Goal: Transaction & Acquisition: Purchase product/service

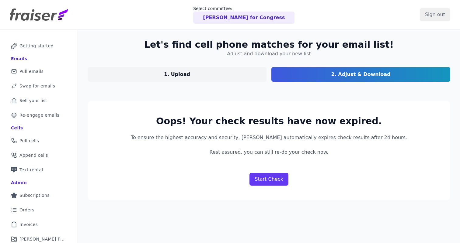
click at [46, 16] on img at bounding box center [39, 15] width 58 height 12
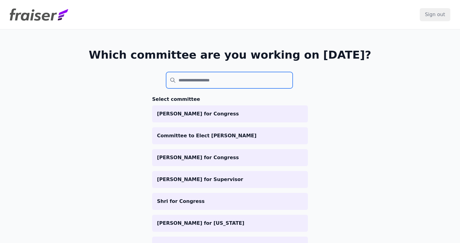
click at [231, 86] on input "search" at bounding box center [229, 80] width 126 height 16
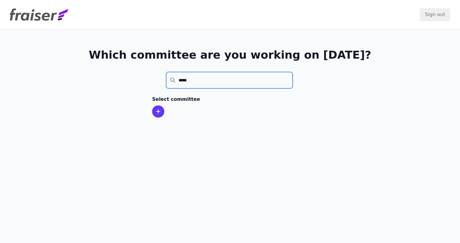
type input "*****"
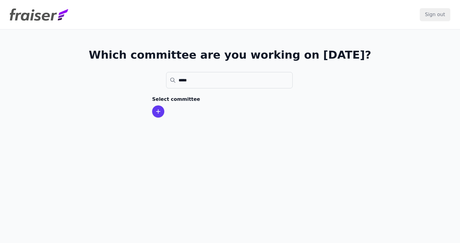
click at [153, 111] on div at bounding box center [158, 111] width 12 height 12
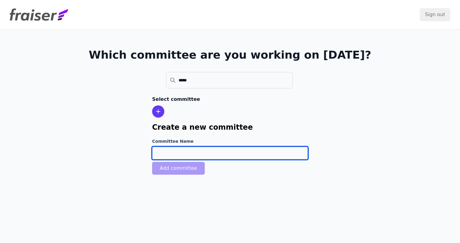
click at [173, 153] on input "Committee Name" at bounding box center [230, 153] width 156 height 13
paste input "[PERSON_NAME] for Congress"
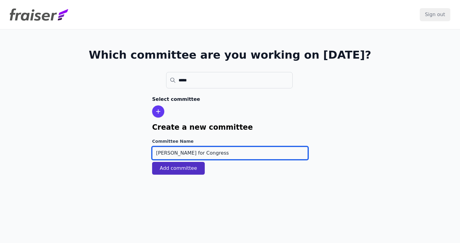
type input "[PERSON_NAME] for Congress"
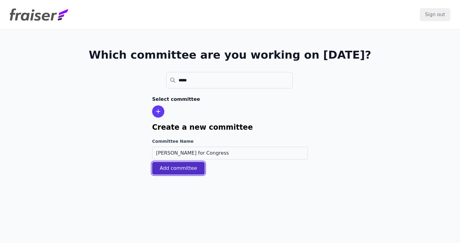
click at [183, 169] on button "Add committee" at bounding box center [178, 168] width 53 height 13
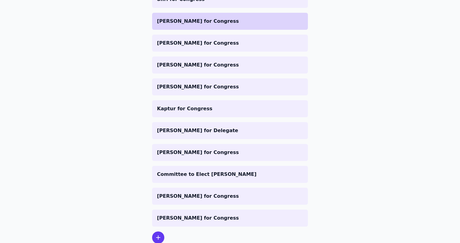
scroll to position [265, 0]
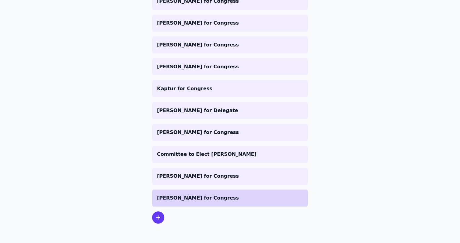
click at [182, 199] on p "[PERSON_NAME] for Congress" at bounding box center [230, 198] width 146 height 7
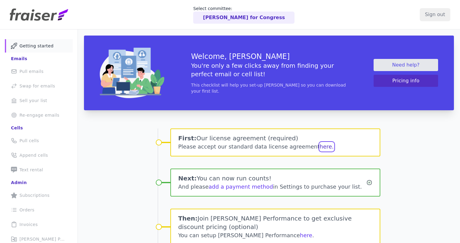
click at [319, 145] on button "here." at bounding box center [326, 147] width 14 height 9
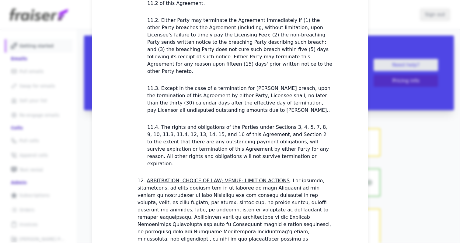
scroll to position [1813, 0]
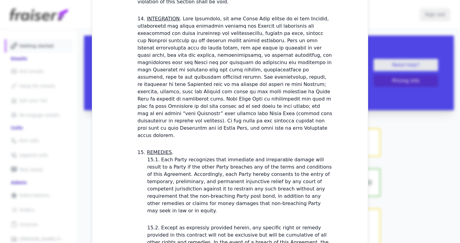
checkbox input "true"
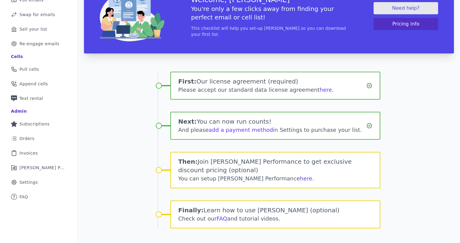
scroll to position [81, 0]
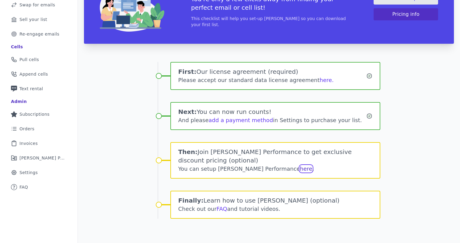
click at [300, 170] on link "here" at bounding box center [306, 169] width 12 height 6
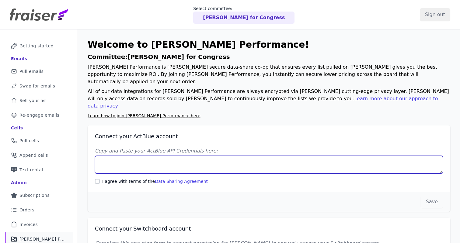
click at [145, 156] on textarea "Copy and Paste your ActBlue API Credentials here:" at bounding box center [269, 165] width 348 height 18
paste textarea "Client UUID: d618c0b5-18e5-4c99-9a64-a401b4bb111c Client Secret: FhwSw3YR7fg5+F…"
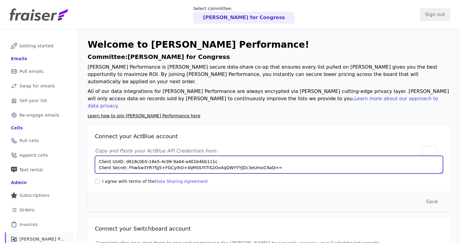
type textarea "Client UUID: d618c0b5-18e5-4c99-9a64-a401b4bb111c Client Secret: FhwSw3YR7fg5+F…"
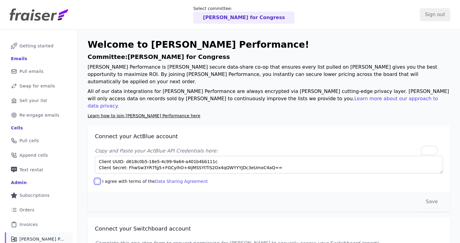
click at [97, 179] on input "I agree with terms of the Data Sharing Agreement" at bounding box center [97, 181] width 5 height 5
checkbox input "true"
click at [434, 195] on button "Save" at bounding box center [431, 201] width 22 height 13
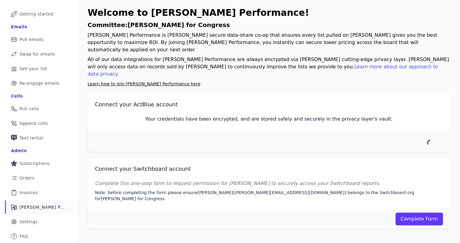
scroll to position [32, 0]
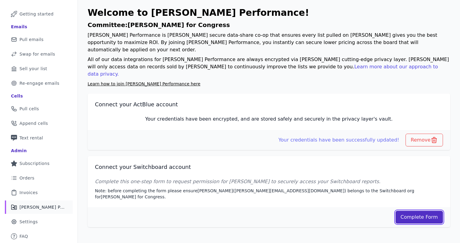
click at [423, 211] on link "Complete Form" at bounding box center [419, 217] width 48 height 13
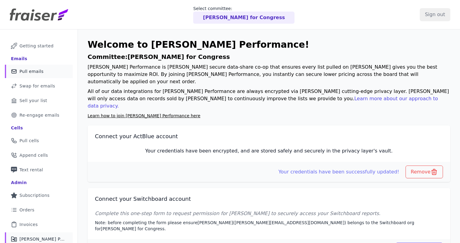
click at [42, 67] on link "Mail Icon Outline of a mail envelope Pull emails" at bounding box center [39, 71] width 68 height 13
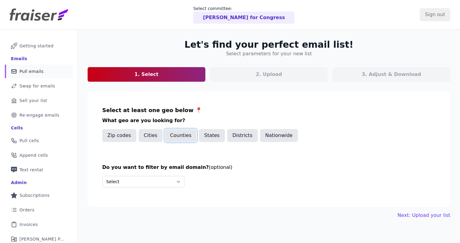
click at [177, 138] on button "Counties" at bounding box center [181, 135] width 32 height 13
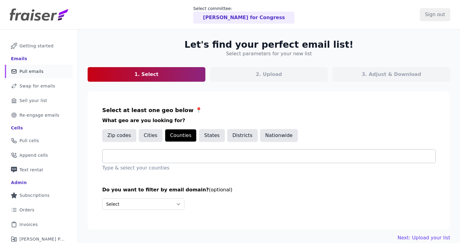
click at [147, 162] on div at bounding box center [271, 156] width 328 height 13
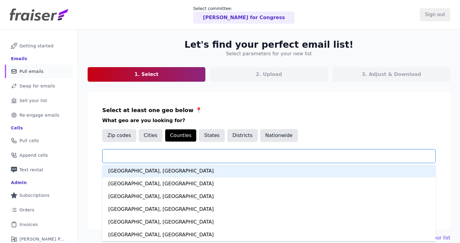
click at [144, 158] on input "text" at bounding box center [271, 156] width 328 height 7
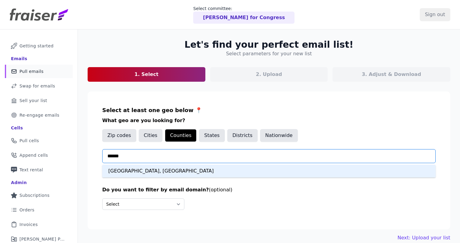
type input "*******"
click at [134, 174] on div "San Diego County, CA" at bounding box center [268, 171] width 333 height 13
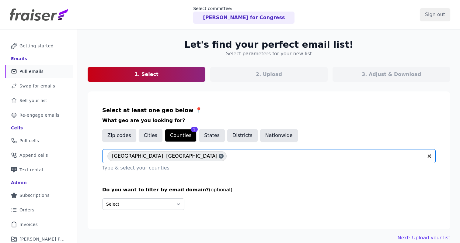
scroll to position [32, 0]
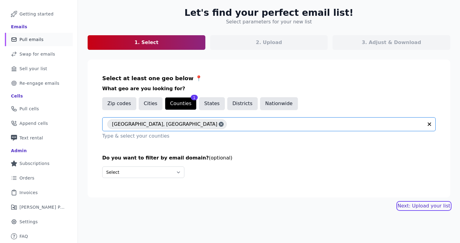
click at [411, 205] on link "Next: Upload your list" at bounding box center [423, 205] width 53 height 7
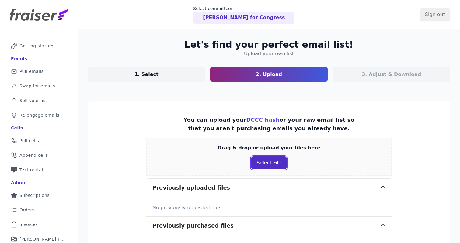
click at [264, 164] on button "Select File" at bounding box center [268, 163] width 35 height 13
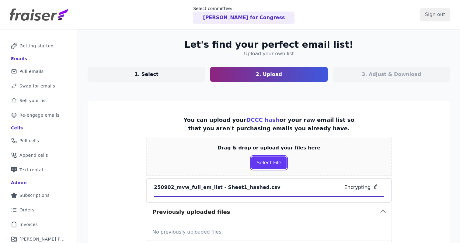
scroll to position [106, 0]
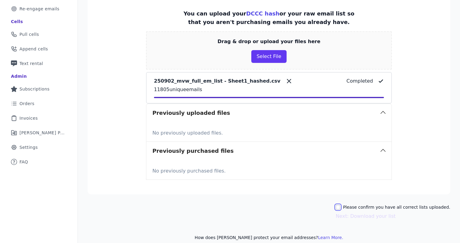
click at [340, 207] on input "Please confirm you have all correct lists uploaded." at bounding box center [337, 207] width 5 height 5
checkbox input "true"
click at [353, 217] on button "Next: Download your list" at bounding box center [365, 216] width 60 height 7
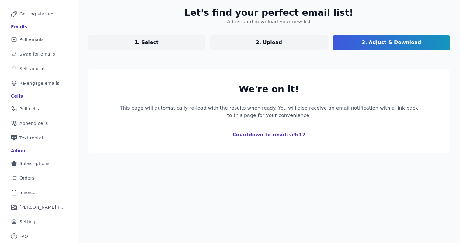
scroll to position [99, 0]
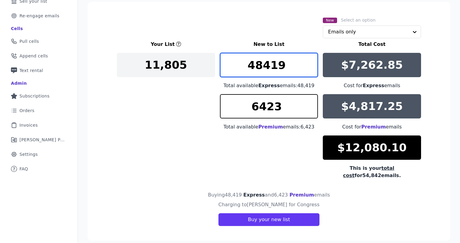
click at [294, 66] on input "48419" at bounding box center [269, 65] width 98 height 24
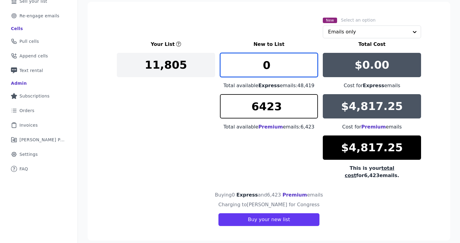
type input "0"
click at [241, 149] on div "Your List New to List Total Cost 11,805 0 Total available Express emails: 48,41…" at bounding box center [269, 110] width 304 height 139
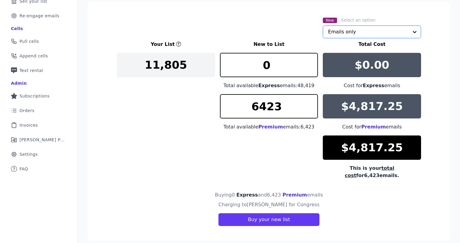
click at [359, 30] on input "text" at bounding box center [368, 32] width 81 height 12
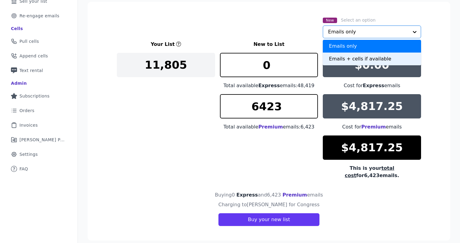
click at [348, 56] on div "Emails + cells if available" at bounding box center [371, 59] width 98 height 13
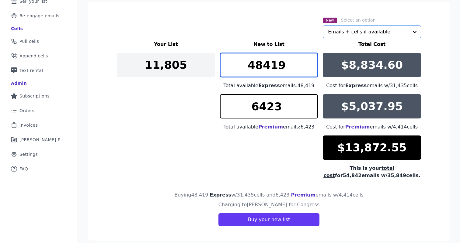
click at [291, 67] on input "48419" at bounding box center [269, 65] width 98 height 24
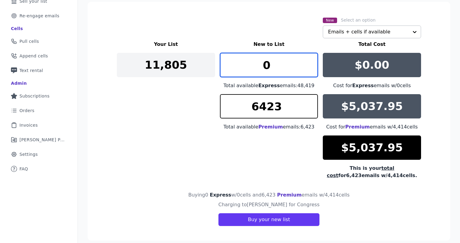
type input "0"
click at [248, 171] on div "Your List New to List Total Cost 11,805 0 Total available Express emails: 48,41…" at bounding box center [269, 110] width 304 height 139
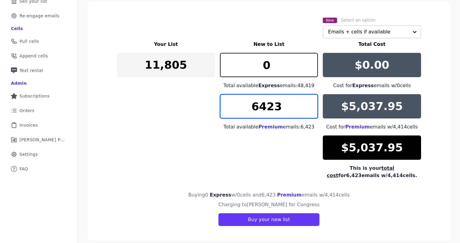
click at [288, 105] on input "6423" at bounding box center [269, 106] width 98 height 24
type input "2500"
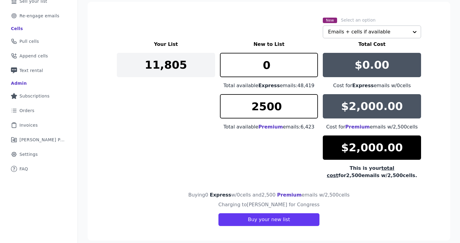
click at [267, 165] on div "Your List New to List Total Cost 11,805 0 Total available Express emails: 48,41…" at bounding box center [269, 110] width 304 height 139
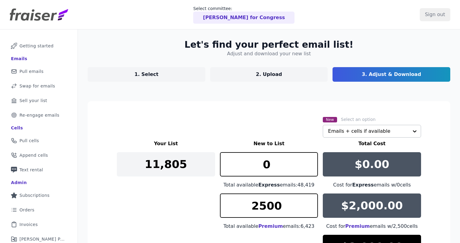
scroll to position [107, 0]
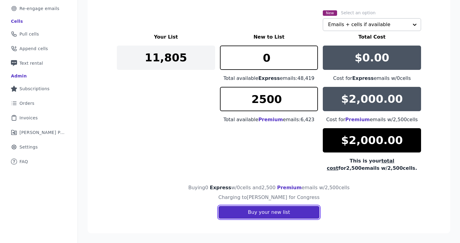
click at [243, 209] on button "Buy your new list" at bounding box center [268, 212] width 101 height 13
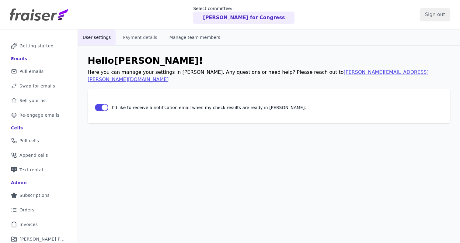
click at [199, 37] on button "Manage team members" at bounding box center [194, 37] width 60 height 16
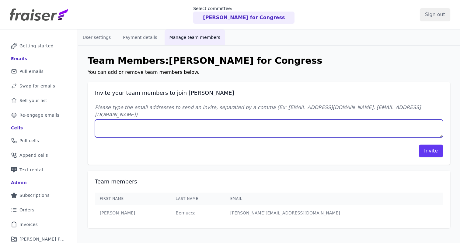
click at [287, 123] on textarea "Please type the email addresses to send an invite, separated by a comma (Ex: [E…" at bounding box center [269, 129] width 348 height 18
type textarea "[EMAIL_ADDRESS][DOMAIN_NAME]"
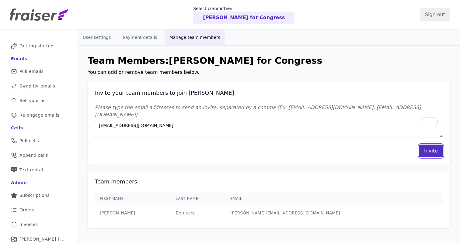
click at [429, 147] on button "Invite" at bounding box center [430, 151] width 24 height 13
